Goal: Task Accomplishment & Management: Use online tool/utility

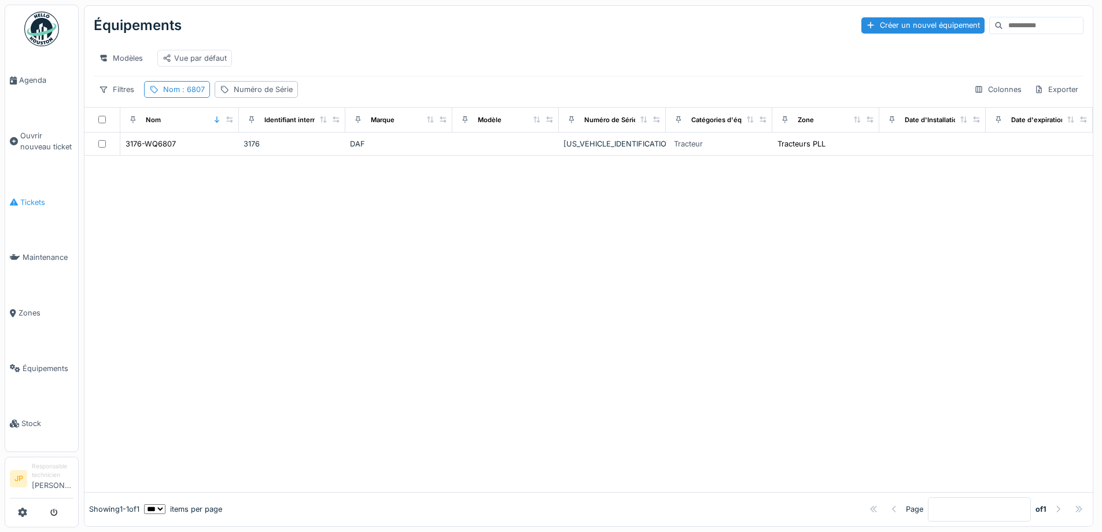
click at [32, 200] on span "Tickets" at bounding box center [46, 202] width 53 height 11
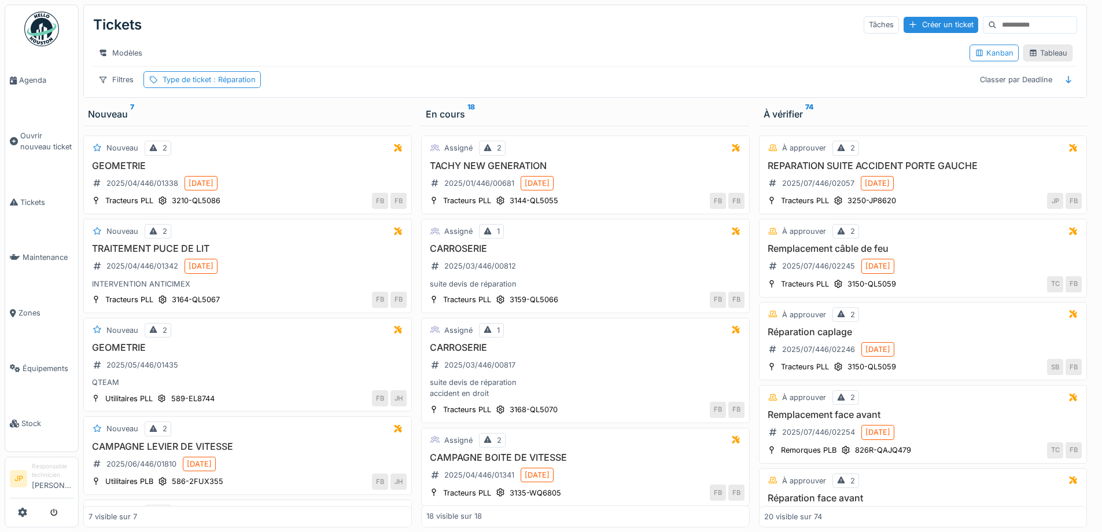
click at [1044, 53] on div "Tableau" at bounding box center [1047, 52] width 39 height 11
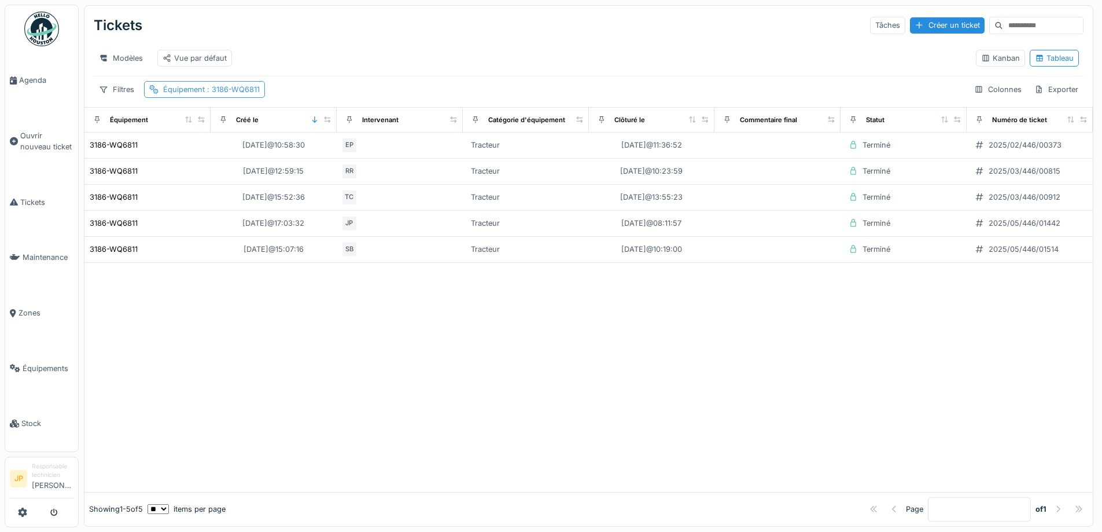
click at [211, 94] on span ": 3186-WQ6811" at bounding box center [232, 89] width 55 height 9
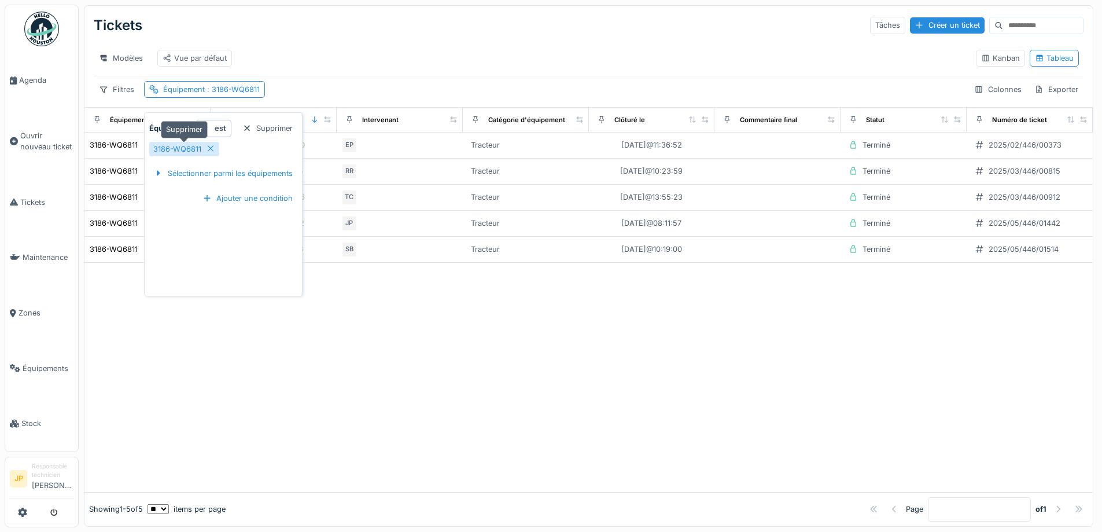
click at [211, 149] on icon at bounding box center [210, 149] width 9 height 8
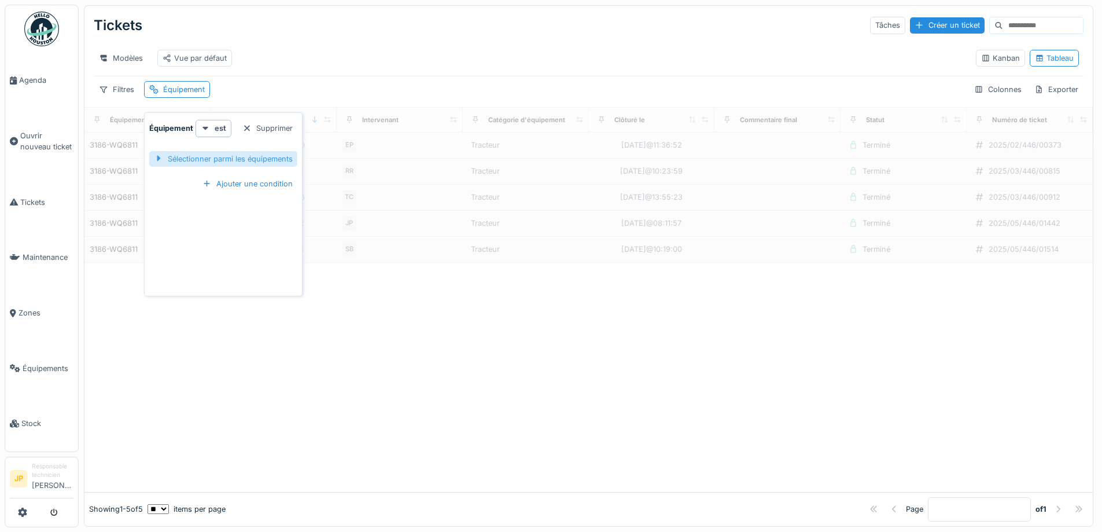
click at [248, 157] on div "Sélectionner parmi les équipements" at bounding box center [223, 159] width 148 height 16
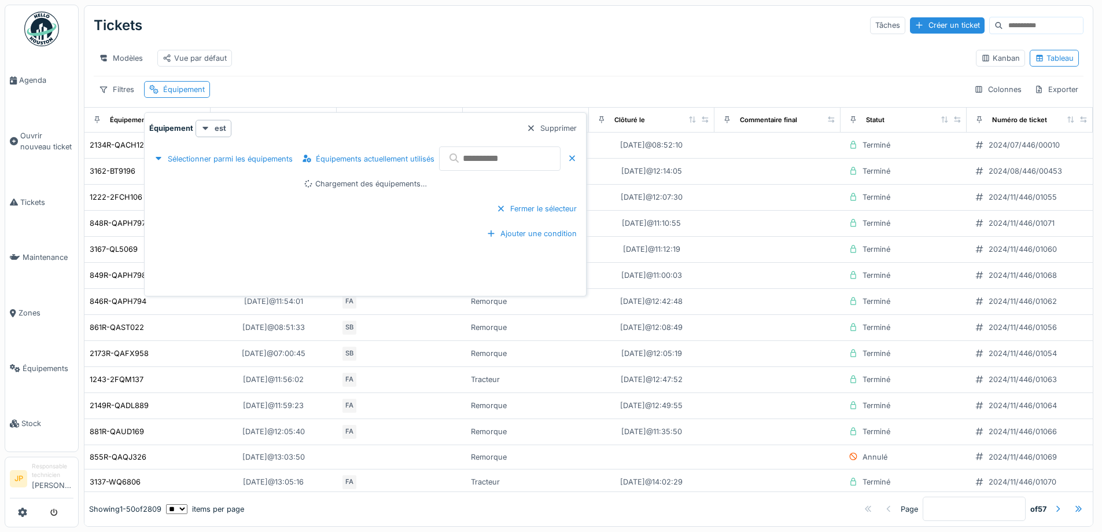
click at [490, 156] on input "text" at bounding box center [499, 158] width 121 height 24
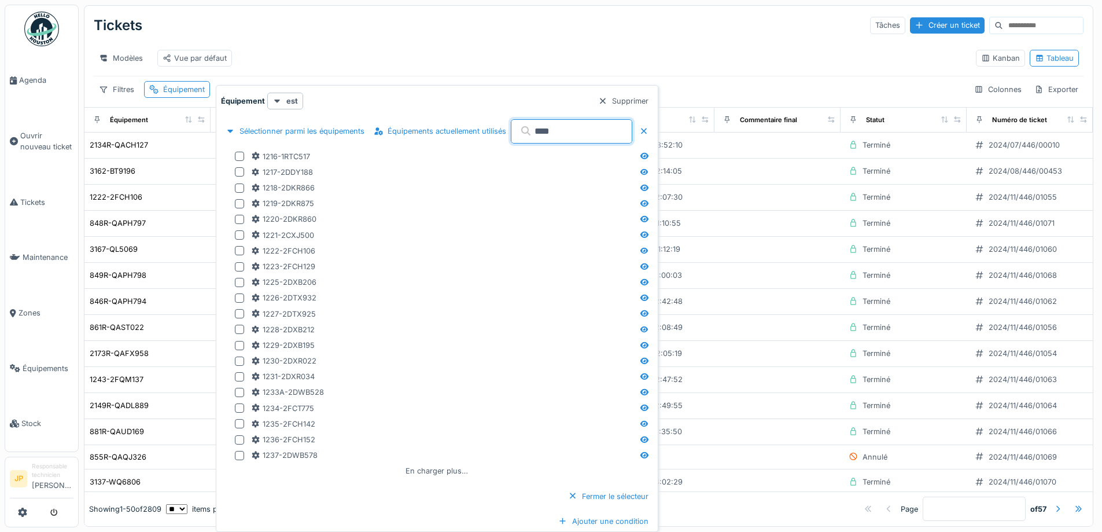
drag, startPoint x: 585, startPoint y: 131, endPoint x: 541, endPoint y: 137, distance: 44.4
click at [541, 137] on input "****" at bounding box center [571, 131] width 121 height 24
type input "*"
type input "******"
click at [242, 379] on div at bounding box center [239, 376] width 9 height 9
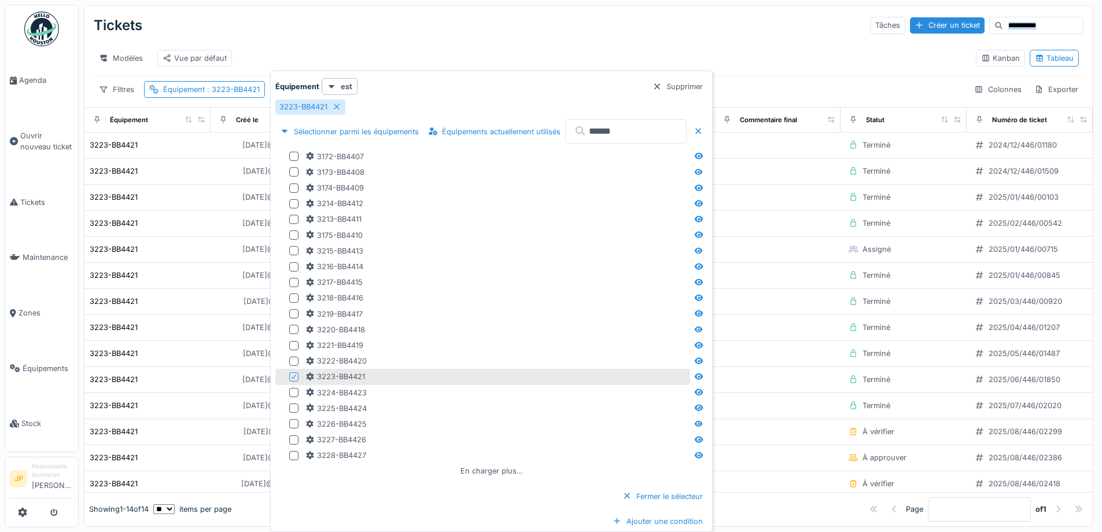
click at [503, 40] on div "Tickets Tâches Créer un ticket Modèles Vue par défaut Kanban Tableau Filtres Éq…" at bounding box center [588, 56] width 1008 height 101
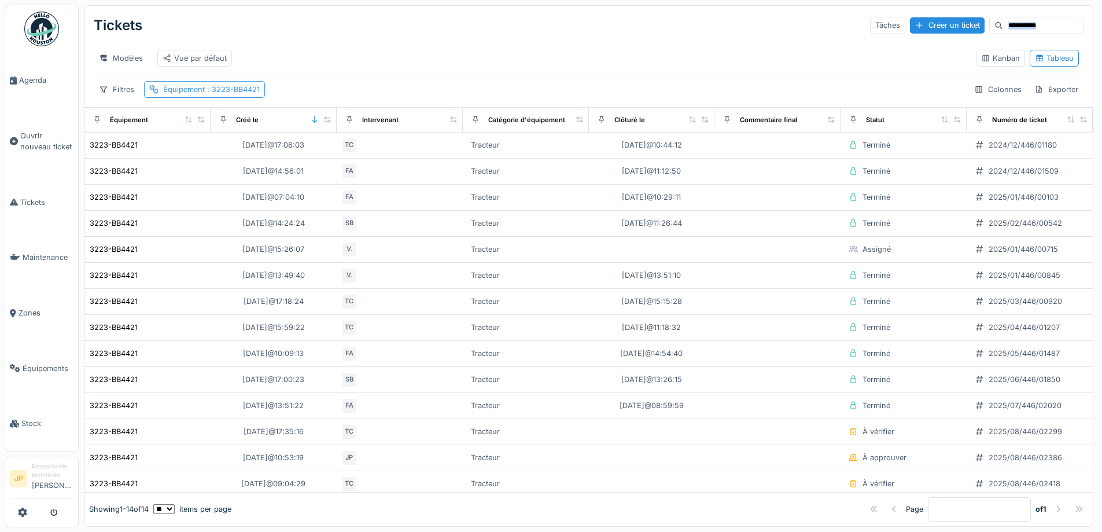
click at [242, 84] on div "Équipement : 3223-BB4421" at bounding box center [211, 89] width 97 height 11
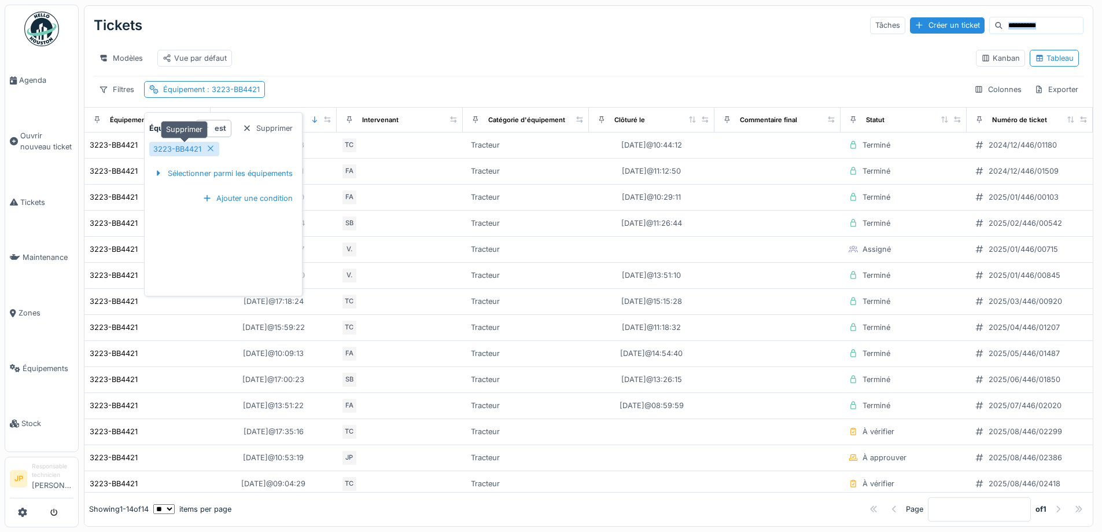
drag, startPoint x: 212, startPoint y: 142, endPoint x: 329, endPoint y: 72, distance: 137.0
click at [212, 144] on div at bounding box center [210, 148] width 9 height 11
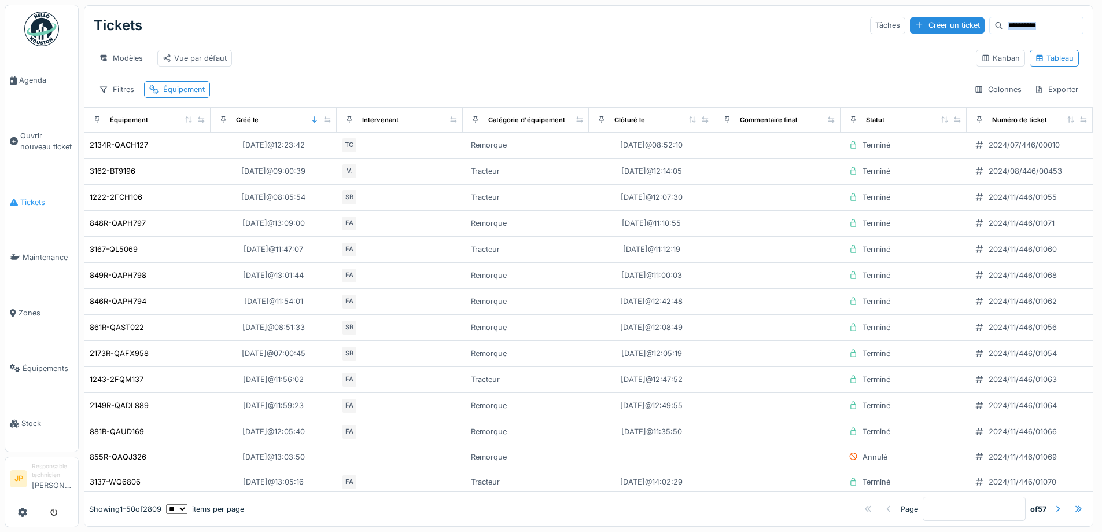
click at [36, 197] on span "Tickets" at bounding box center [46, 202] width 53 height 11
